Goal: Transaction & Acquisition: Book appointment/travel/reservation

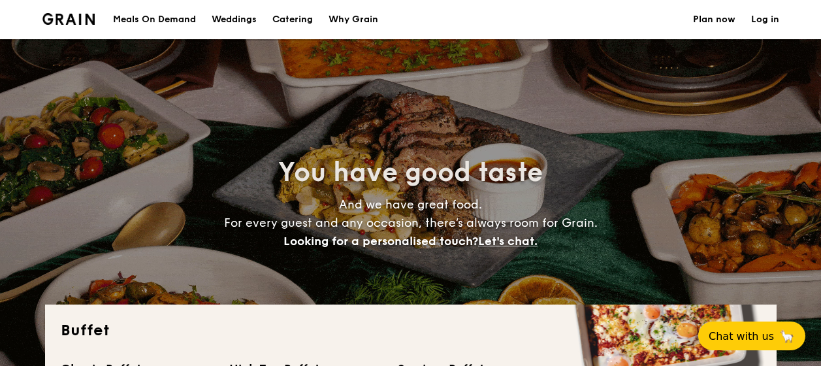
select select
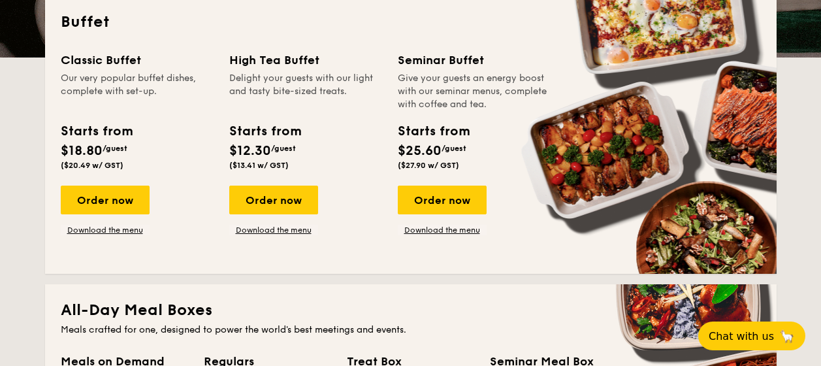
scroll to position [326, 0]
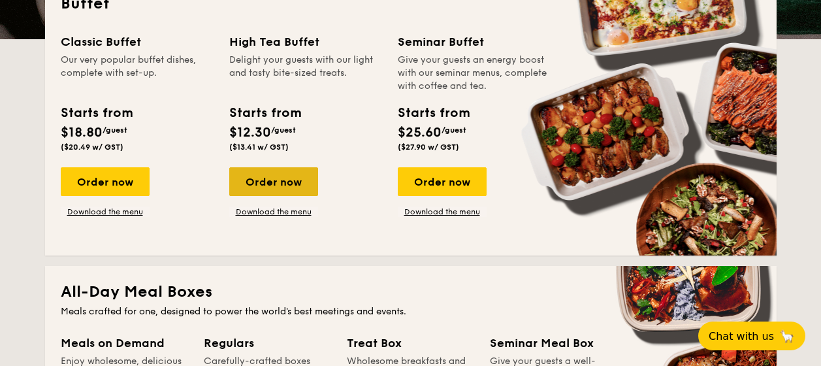
click at [283, 175] on div "Order now" at bounding box center [273, 181] width 89 height 29
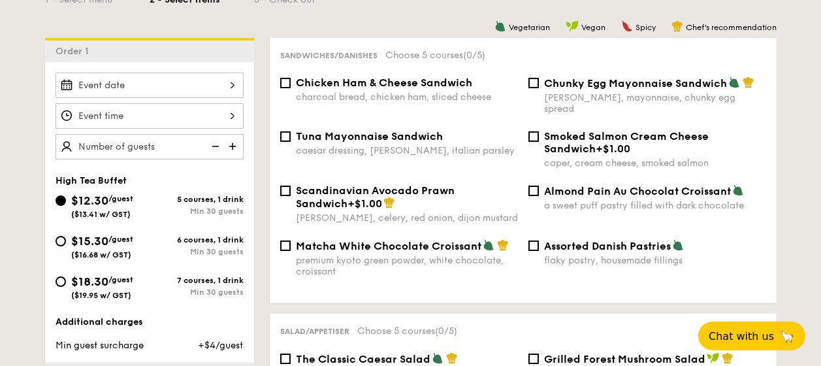
scroll to position [357, 0]
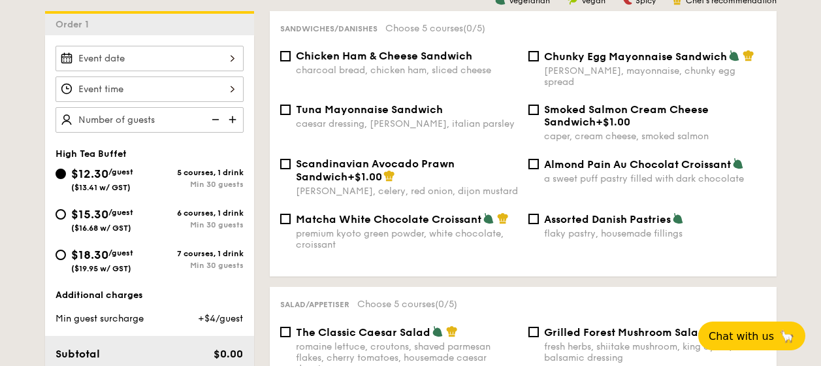
click at [400, 69] on div "charcoal bread, chicken ham, sliced cheese" at bounding box center [407, 70] width 222 height 11
click at [291, 61] on input "Chicken Ham & Cheese Sandwich charcoal bread, chicken ham, sliced cheese" at bounding box center [285, 56] width 10 height 10
checkbox input "true"
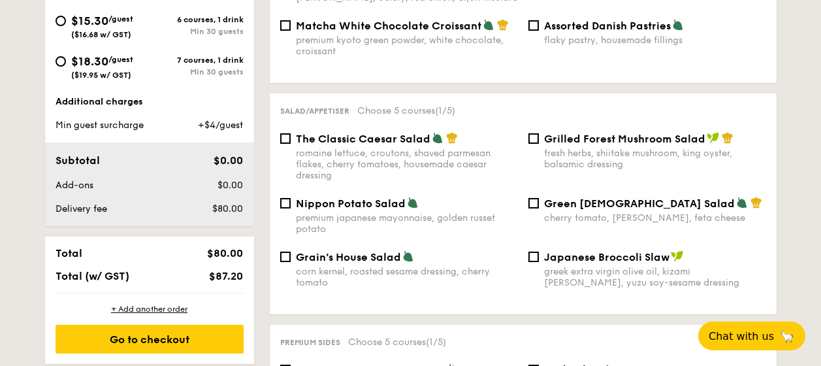
scroll to position [552, 0]
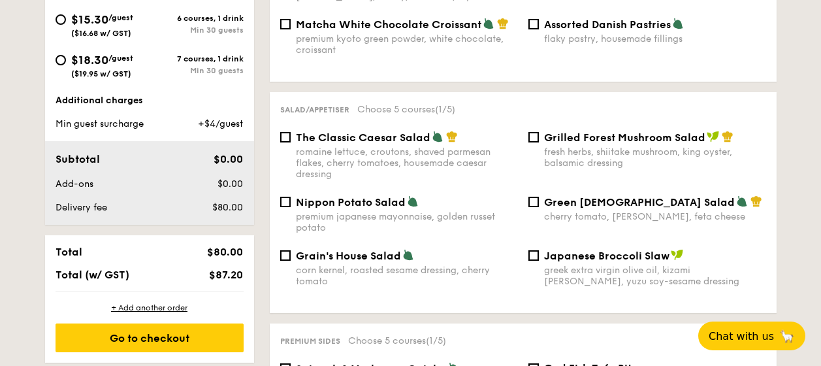
click at [471, 251] on div "Grain's House Salad corn kernel, roasted sesame dressing, cherry tomato" at bounding box center [407, 268] width 222 height 38
click at [291, 251] on input "Grain's House Salad corn kernel, roasted sesame dressing, cherry tomato" at bounding box center [285, 255] width 10 height 10
checkbox input "true"
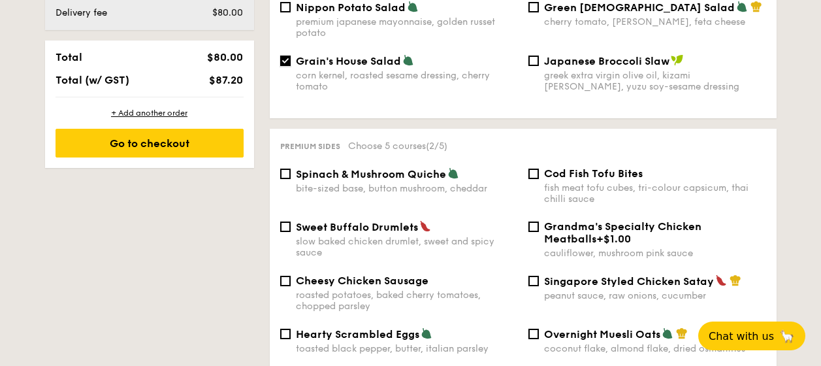
scroll to position [811, 0]
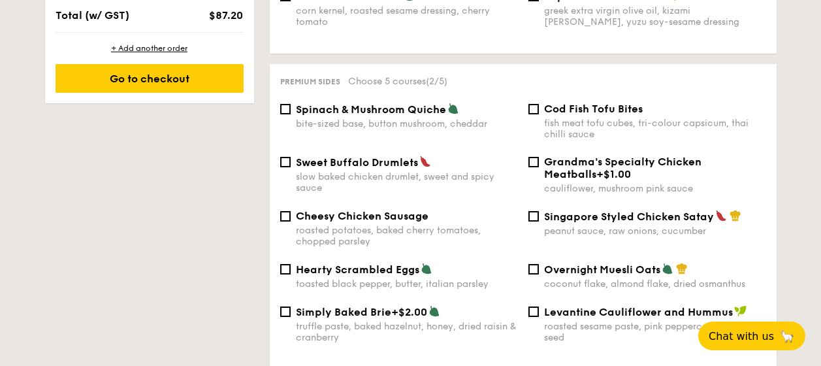
click at [407, 118] on div "Spinach & Mushroom Quiche bite-sized base, button mushroom, cheddar Cod Fish To…" at bounding box center [523, 129] width 496 height 53
click at [411, 118] on div "bite-sized base, button mushroom, cheddar" at bounding box center [407, 123] width 222 height 11
click at [291, 110] on input "Spinach & Mushroom Quiche bite-sized base, button mushroom, cheddar" at bounding box center [285, 109] width 10 height 10
checkbox input "true"
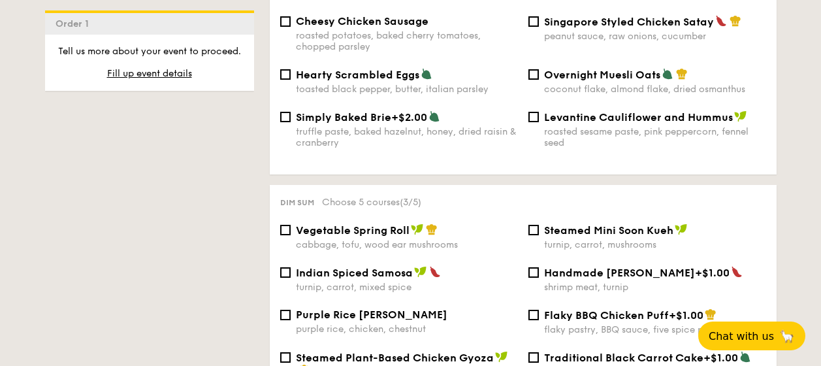
scroll to position [1070, 0]
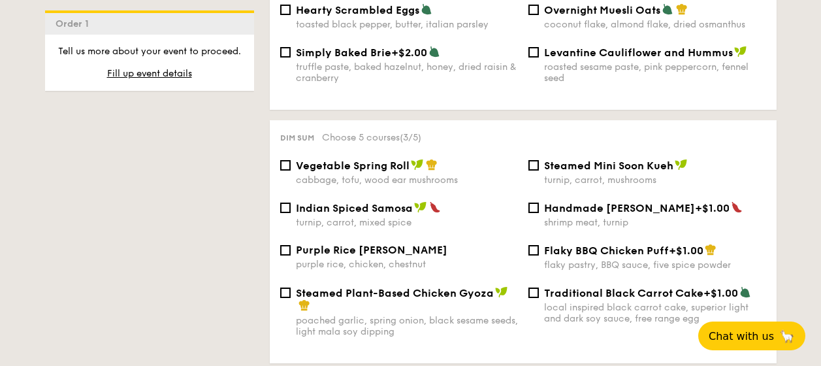
click at [546, 287] on span "Traditional Black Carrot Cake" at bounding box center [623, 293] width 159 height 12
click at [539, 287] on input "Traditional Black Carrot Cake +$1.00 local inspired black carrot cake, superior…" at bounding box center [533, 292] width 10 height 10
checkbox input "true"
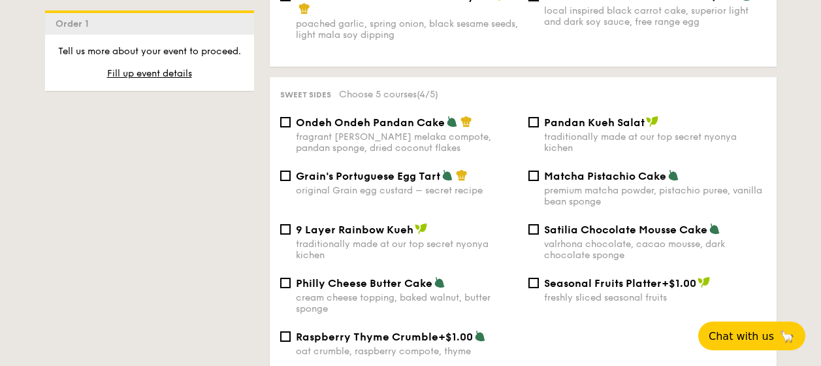
scroll to position [1394, 0]
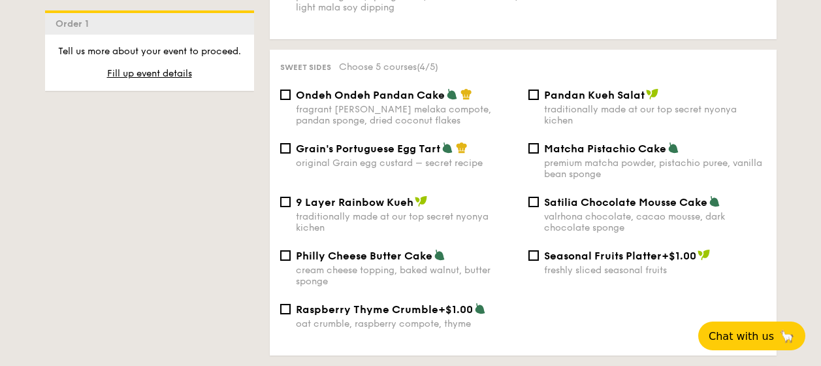
click at [556, 110] on div "traditionally made at our top secret nyonya kichen" at bounding box center [655, 115] width 222 height 22
click at [539, 100] on input "Pandan Kueh Salat traditionally made at our top secret nyonya kichen" at bounding box center [533, 94] width 10 height 10
checkbox input "true"
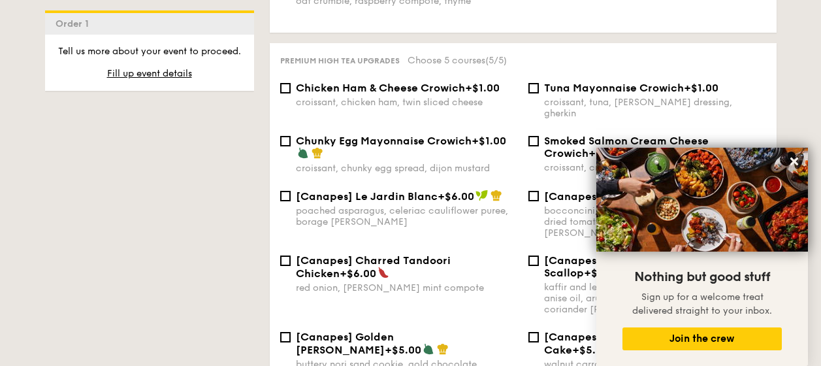
scroll to position [1718, 0]
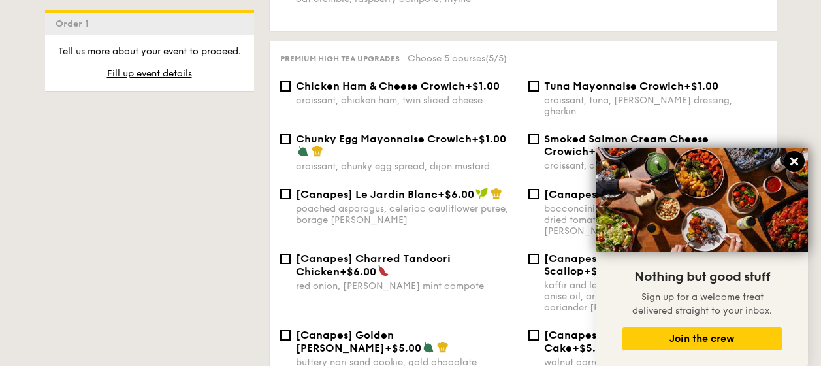
click at [794, 159] on icon at bounding box center [794, 161] width 8 height 8
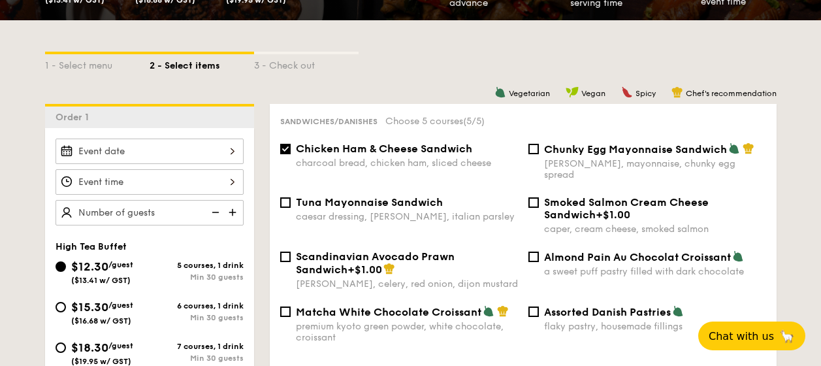
scroll to position [292, 0]
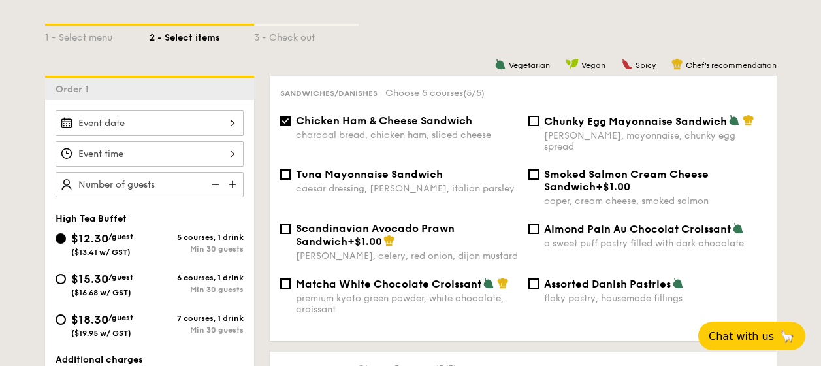
click at [225, 125] on input "$12.30 /guest ($13.41 w/ GST)" at bounding box center [149, 122] width 188 height 25
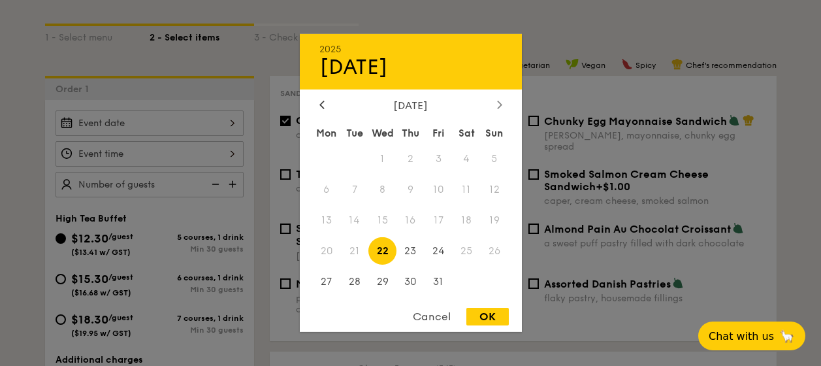
click at [494, 105] on div at bounding box center [500, 105] width 12 height 12
click at [495, 104] on div at bounding box center [500, 105] width 12 height 12
click at [490, 108] on div "[DATE]" at bounding box center [410, 105] width 183 height 12
click at [495, 107] on div at bounding box center [500, 105] width 12 height 12
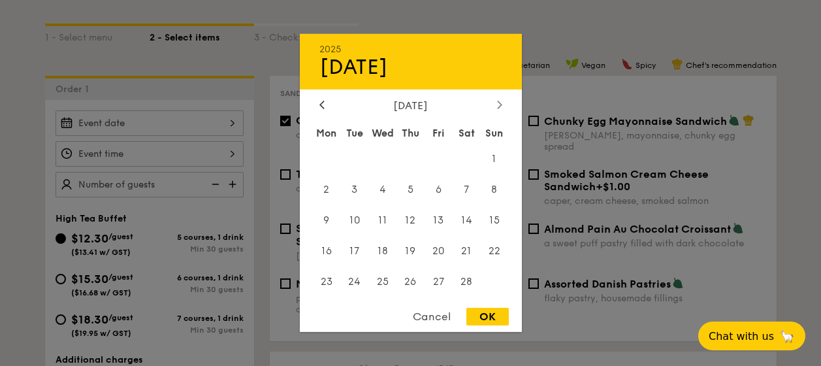
click at [495, 107] on div at bounding box center [500, 105] width 12 height 12
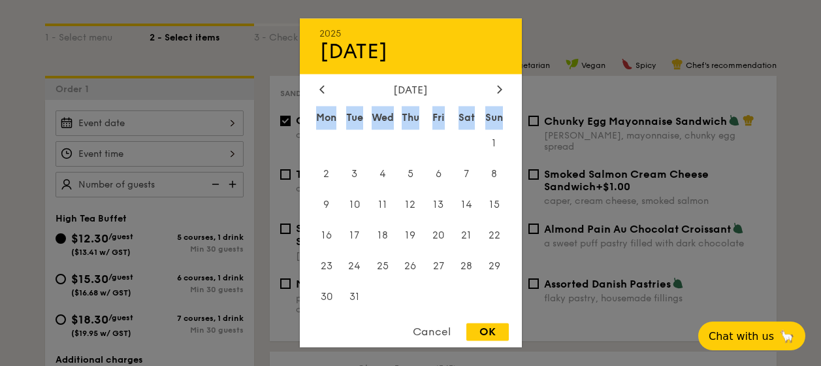
click at [495, 107] on div "Sun" at bounding box center [495, 118] width 28 height 24
click at [497, 89] on icon at bounding box center [499, 89] width 5 height 8
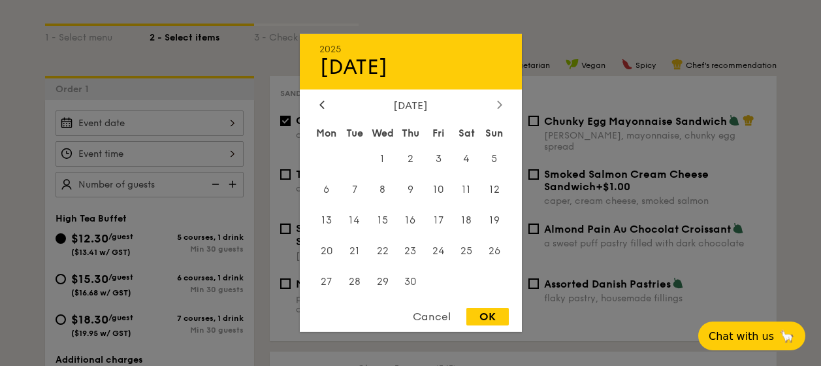
click at [497, 87] on div "[DATE]" at bounding box center [411, 61] width 222 height 55
click at [501, 100] on icon at bounding box center [499, 104] width 5 height 8
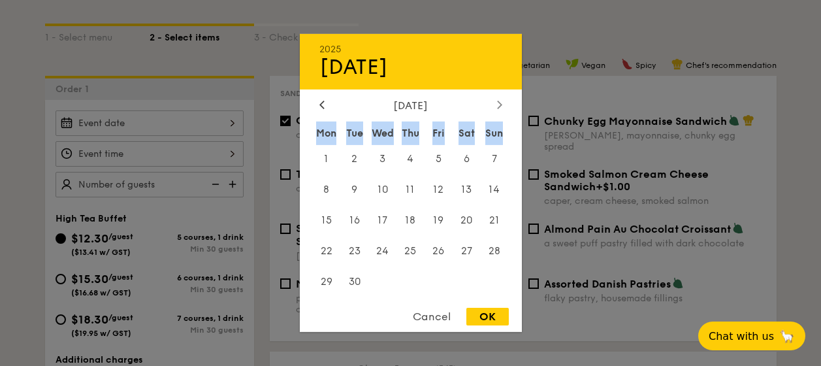
click at [501, 100] on icon at bounding box center [499, 104] width 5 height 8
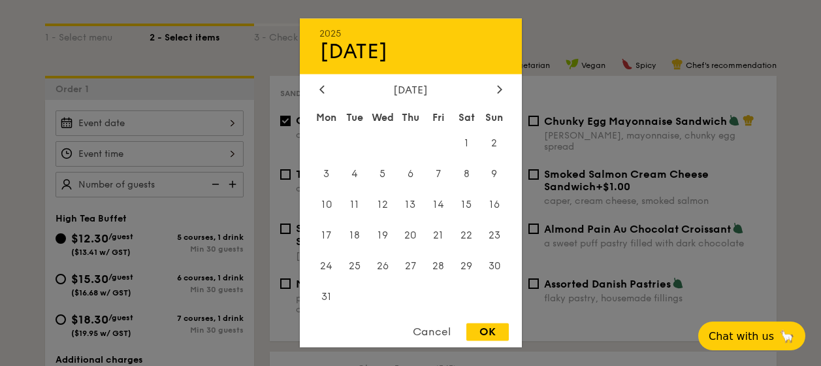
click at [500, 101] on div "[DATE] Mon Tue Wed Thu Fri Sat Sun 1 2 3 4 5 6 7 8 9 10 11 12 13 14 15 16 17 18…" at bounding box center [411, 198] width 222 height 229
click at [497, 95] on div at bounding box center [500, 90] width 12 height 12
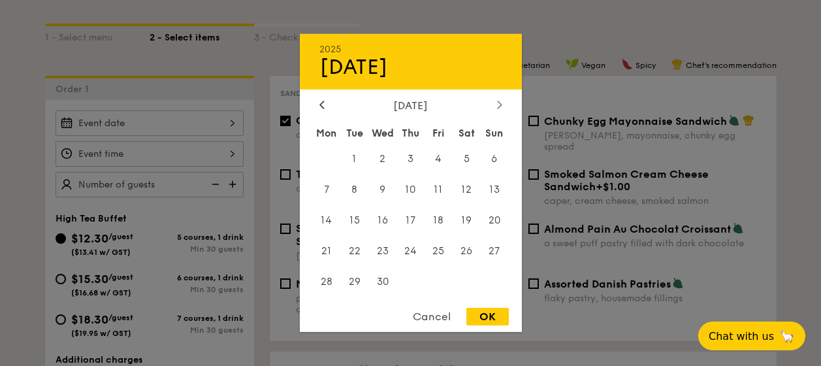
click at [499, 100] on icon at bounding box center [499, 104] width 5 height 8
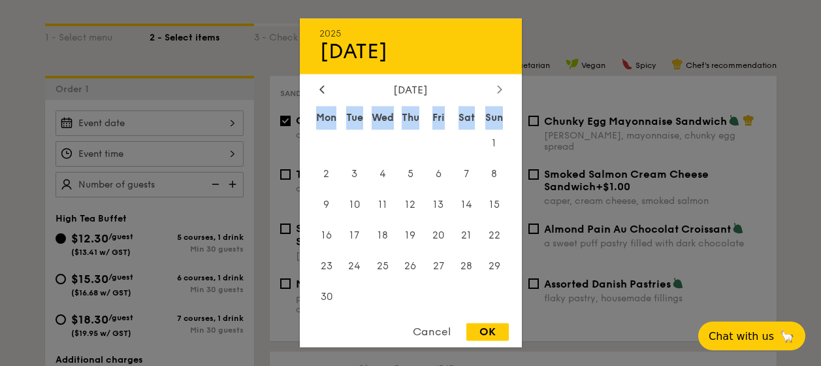
click at [494, 94] on div at bounding box center [500, 90] width 12 height 12
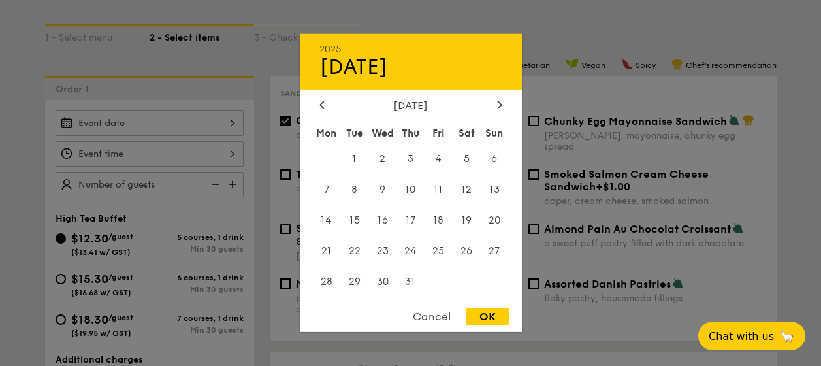
click at [313, 104] on div "[DATE]" at bounding box center [411, 105] width 222 height 12
click at [318, 102] on div at bounding box center [322, 105] width 12 height 12
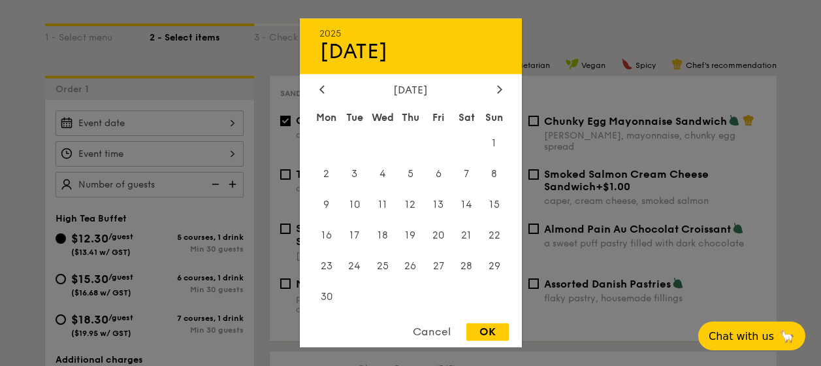
click at [321, 101] on div "[DATE] Mon Tue Wed Thu Fri Sat Sun 1 2 3 4 5 6 7 8 9 10 11 12 13 14 15 16 17 18…" at bounding box center [411, 198] width 222 height 229
click at [321, 94] on div at bounding box center [322, 90] width 12 height 12
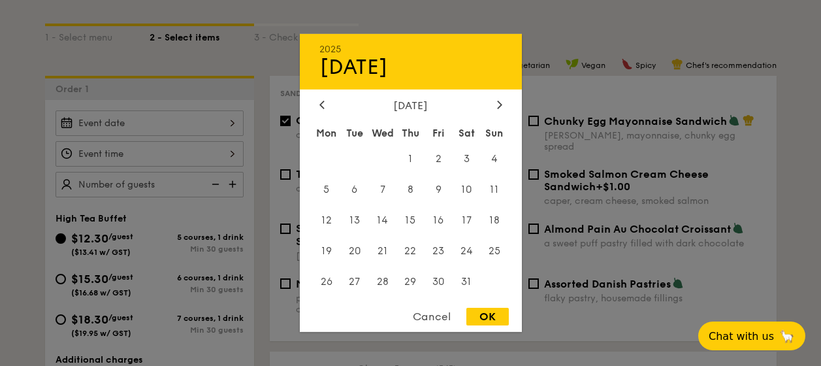
click at [320, 89] on div "2025 Oct [DATE] Tue Wed Thu Fri Sat Sun 1 2 3 4 5 6 7 8 9 10 11 12 13 14 15 16 …" at bounding box center [411, 183] width 222 height 298
click at [320, 101] on icon at bounding box center [321, 104] width 5 height 8
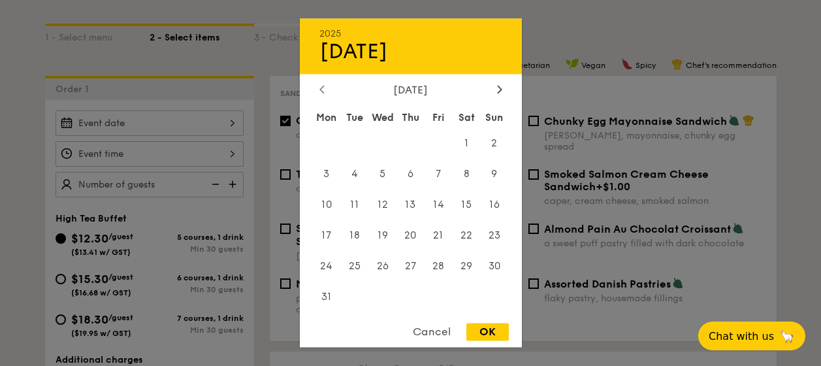
click at [319, 94] on div at bounding box center [322, 90] width 12 height 12
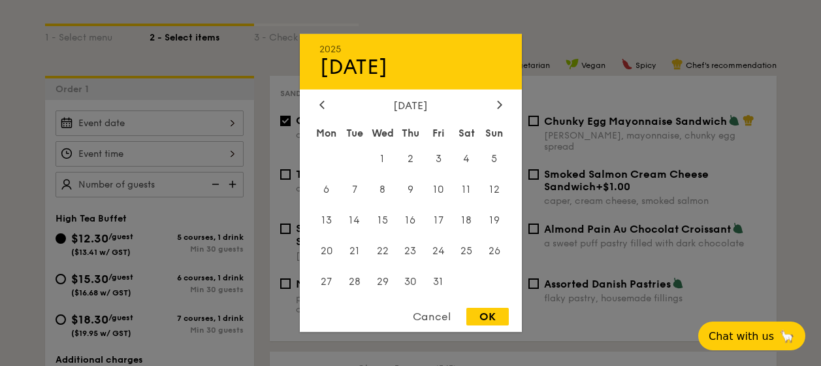
click at [319, 92] on div "2025 Oct [DATE] Tue Wed Thu Fri Sat Sun 1 2 3 4 5 6 7 8 9 10 11 12 13 14 15 16 …" at bounding box center [411, 183] width 222 height 298
click at [320, 96] on div "2025 Oct [DATE] Tue Wed Thu Fri Sat Sun 1 2 3 4 5 6 7 8 9 10 11 12 13 14 15 16 …" at bounding box center [411, 183] width 222 height 298
click at [320, 101] on icon at bounding box center [321, 104] width 5 height 8
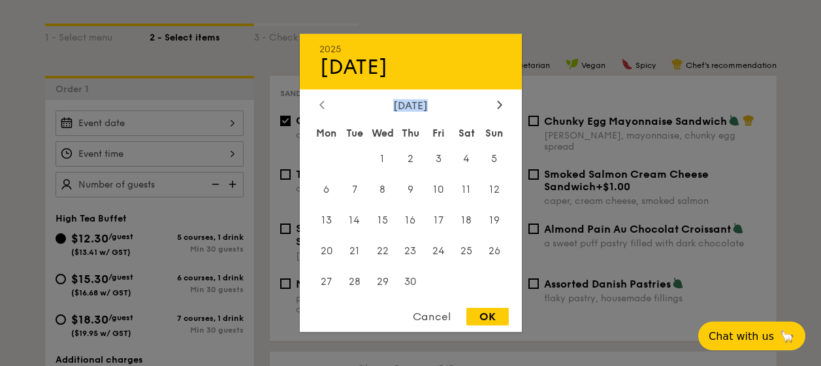
click at [320, 101] on icon at bounding box center [321, 104] width 5 height 8
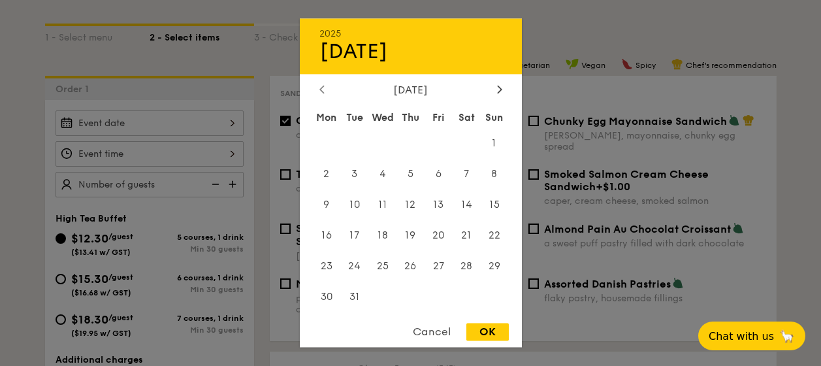
click at [320, 92] on icon at bounding box center [321, 89] width 5 height 8
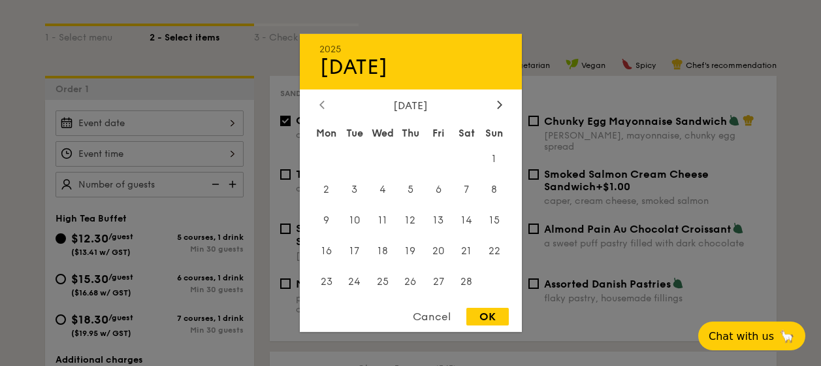
click at [323, 101] on icon at bounding box center [322, 105] width 4 height 8
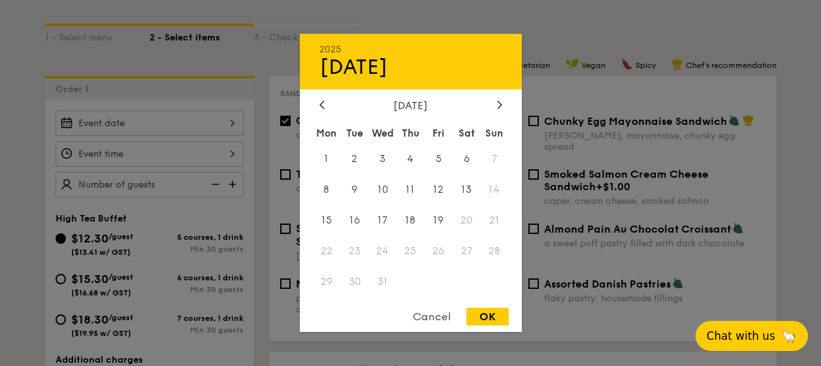
click at [740, 332] on span "Chat with us" at bounding box center [740, 335] width 69 height 13
